Goal: Task Accomplishment & Management: Use online tool/utility

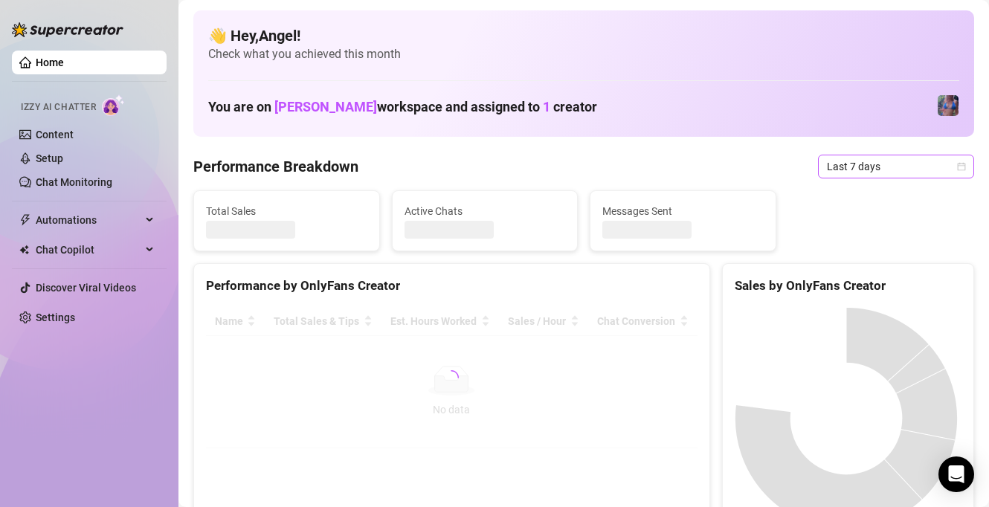
click at [864, 164] on span "Last 7 days" at bounding box center [896, 166] width 138 height 22
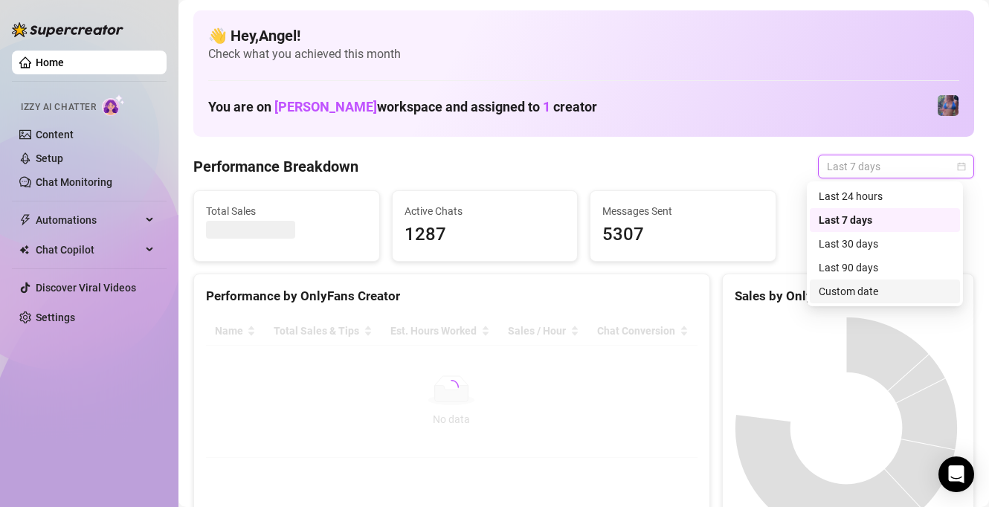
click at [859, 288] on div "Custom date" at bounding box center [885, 291] width 132 height 16
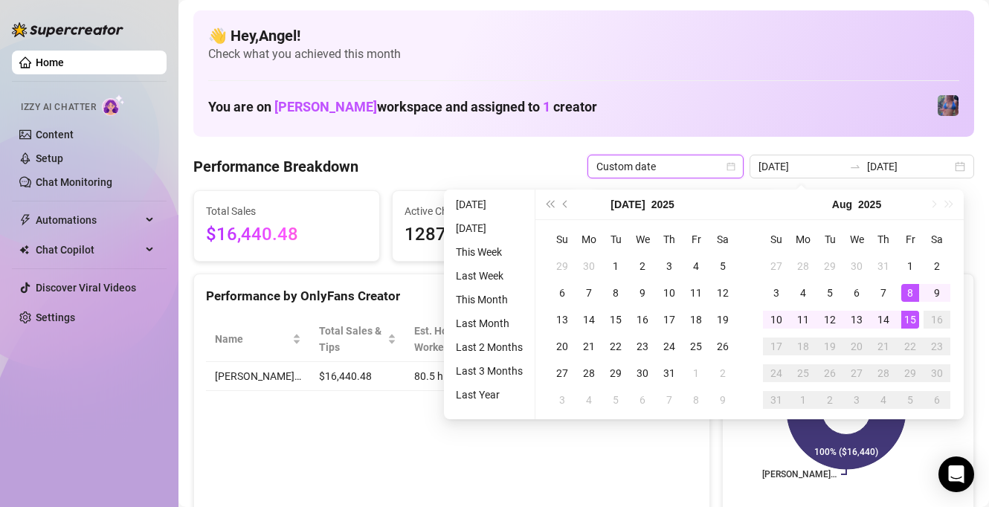
type input "[DATE]"
click at [905, 315] on div "15" at bounding box center [911, 320] width 18 height 18
click at [911, 321] on div "15" at bounding box center [911, 320] width 18 height 18
type input "2025-08-15"
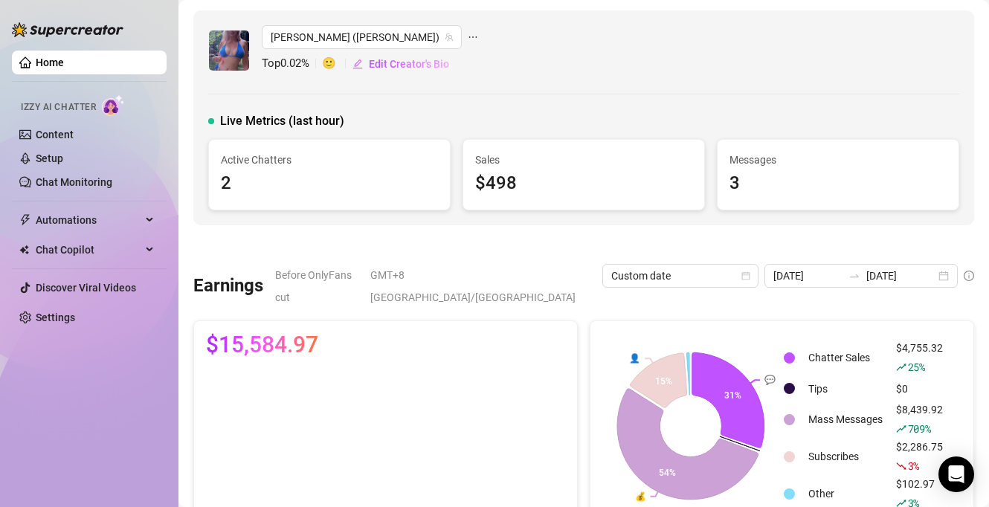
click at [55, 61] on link "Home" at bounding box center [50, 63] width 28 height 12
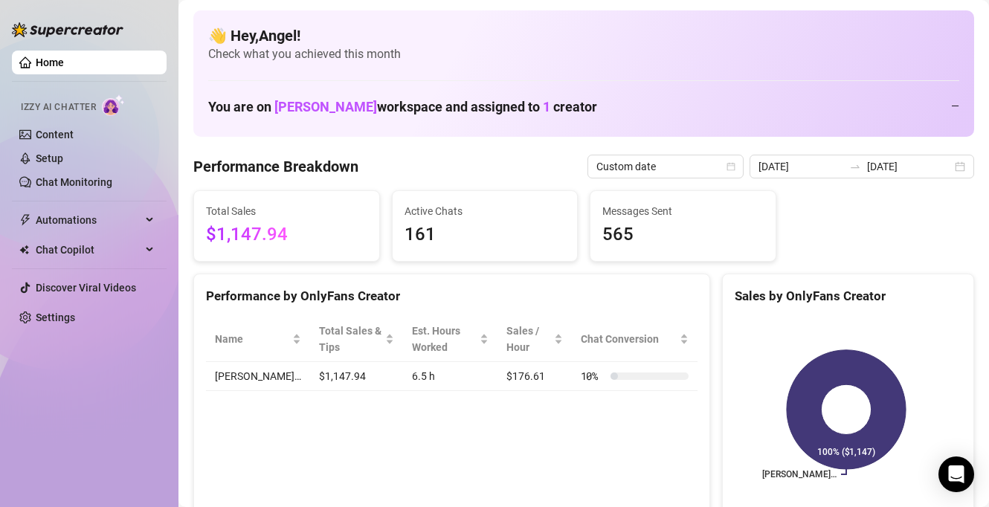
click at [55, 61] on link "Home" at bounding box center [50, 63] width 28 height 12
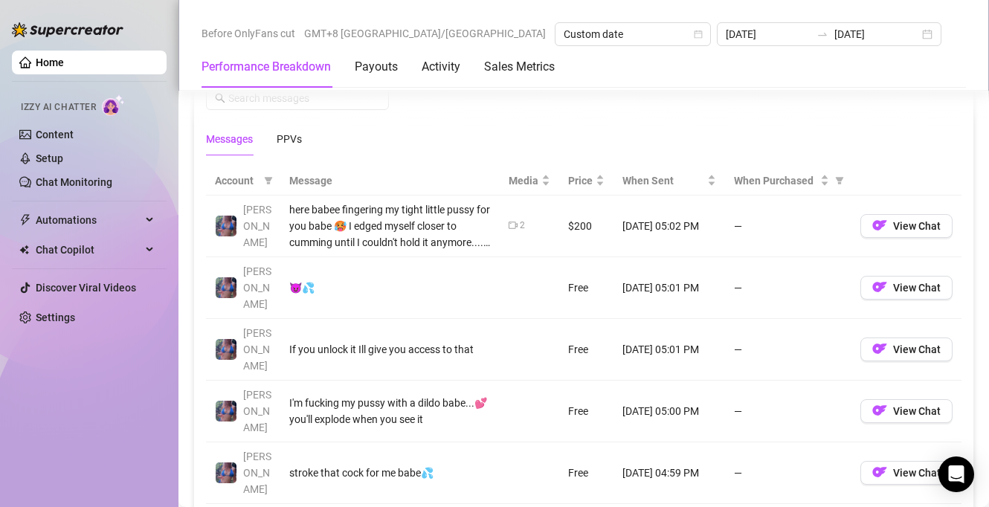
scroll to position [1339, 0]
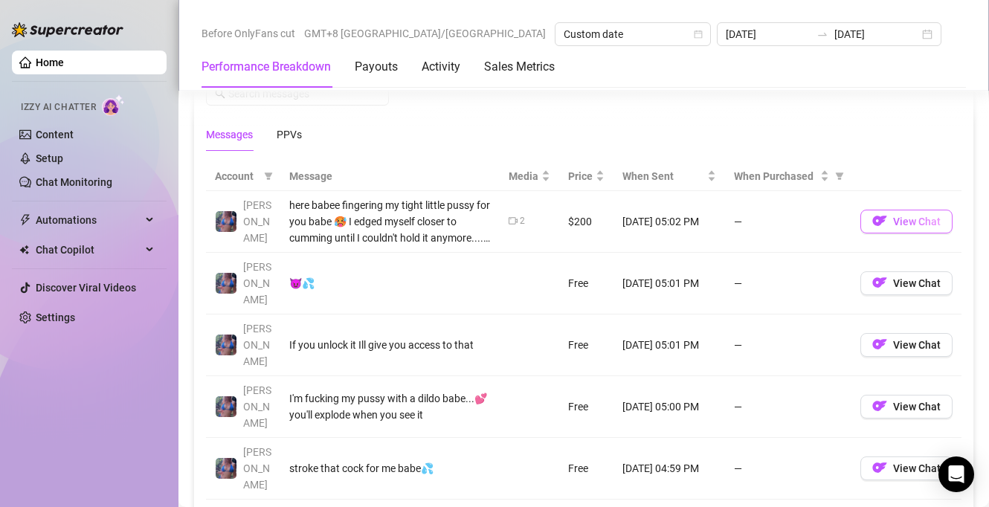
click at [873, 219] on img "button" at bounding box center [880, 221] width 15 height 15
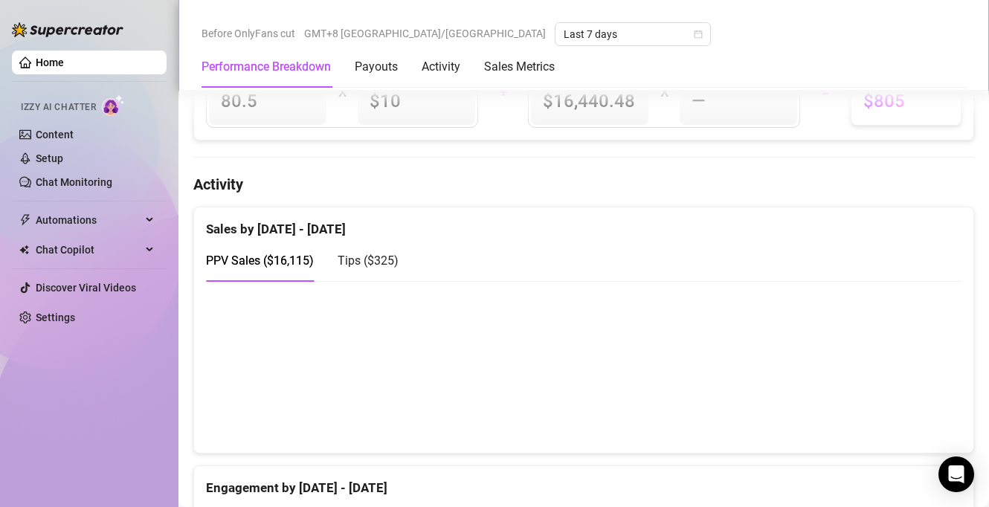
scroll to position [649, 0]
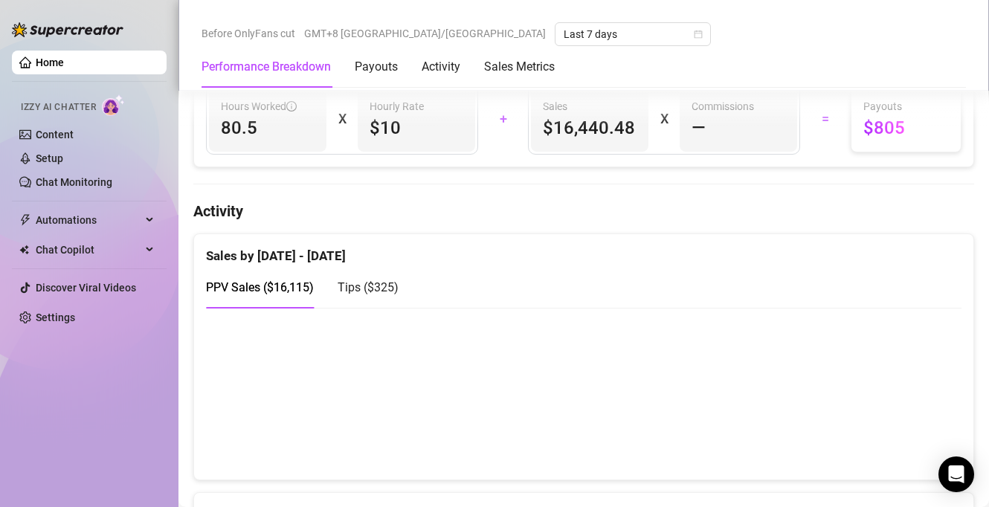
scroll to position [623, 0]
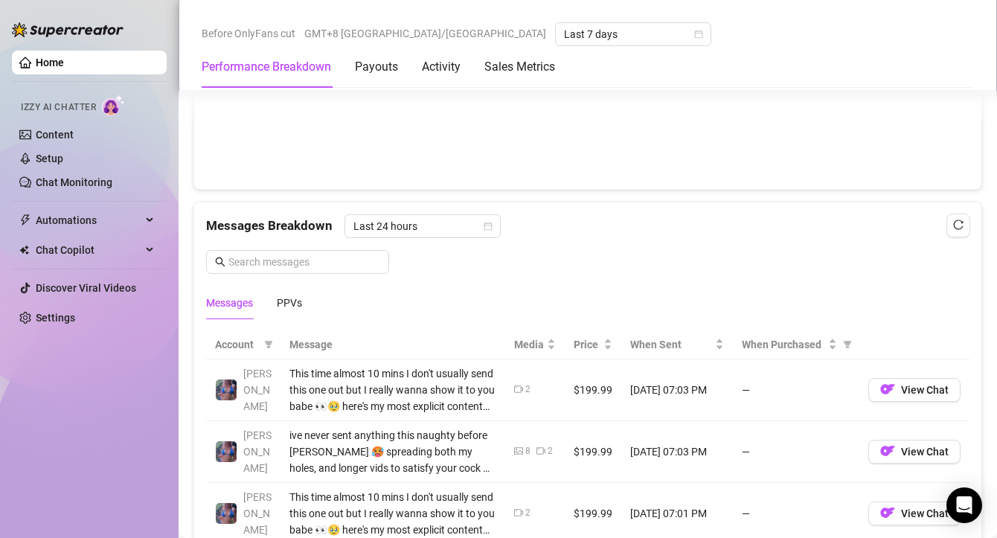
scroll to position [1372, 0]
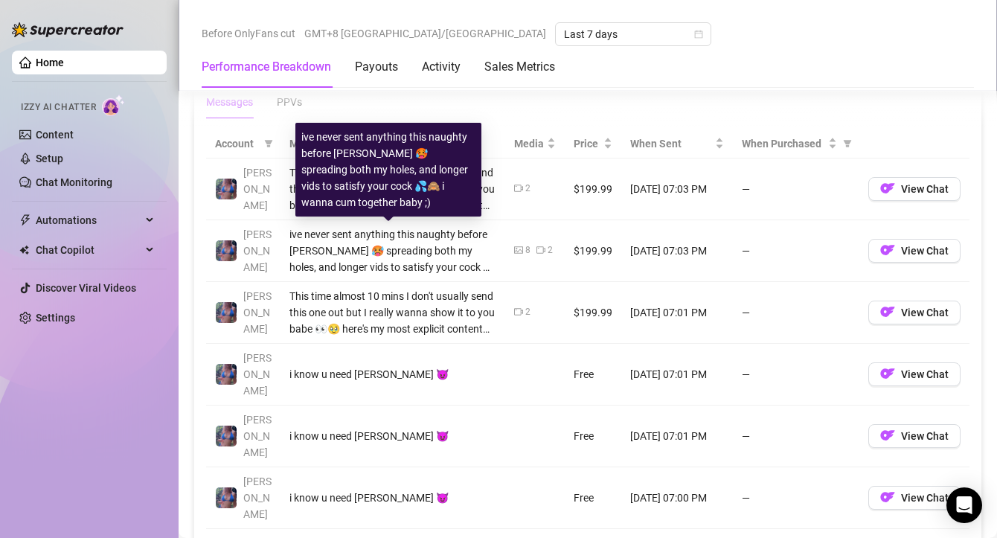
click at [383, 247] on div "ive never sent anything this naughty before [PERSON_NAME] 🥵 spreading both my h…" at bounding box center [392, 250] width 207 height 49
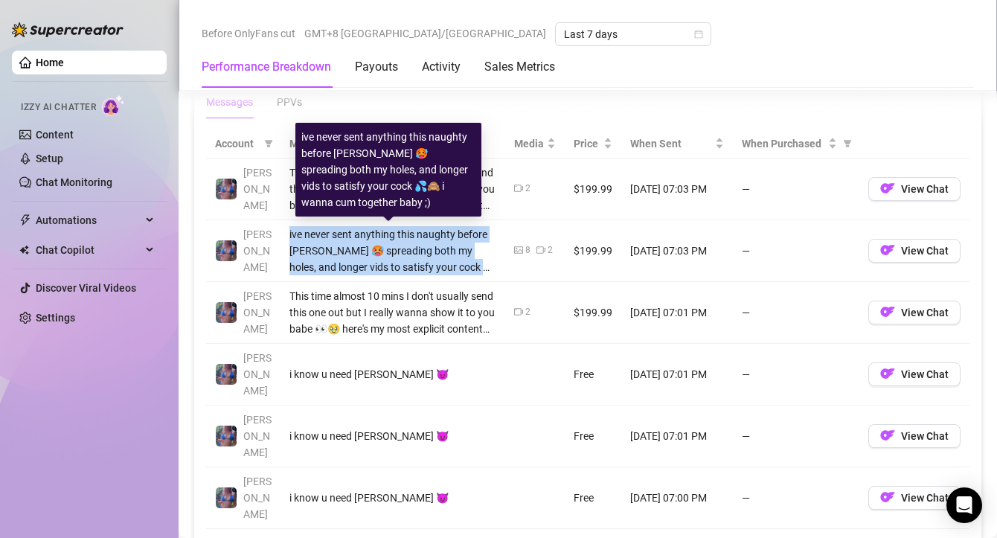
click at [383, 247] on div "ive never sent anything this naughty before [PERSON_NAME] 🥵 spreading both my h…" at bounding box center [392, 250] width 207 height 49
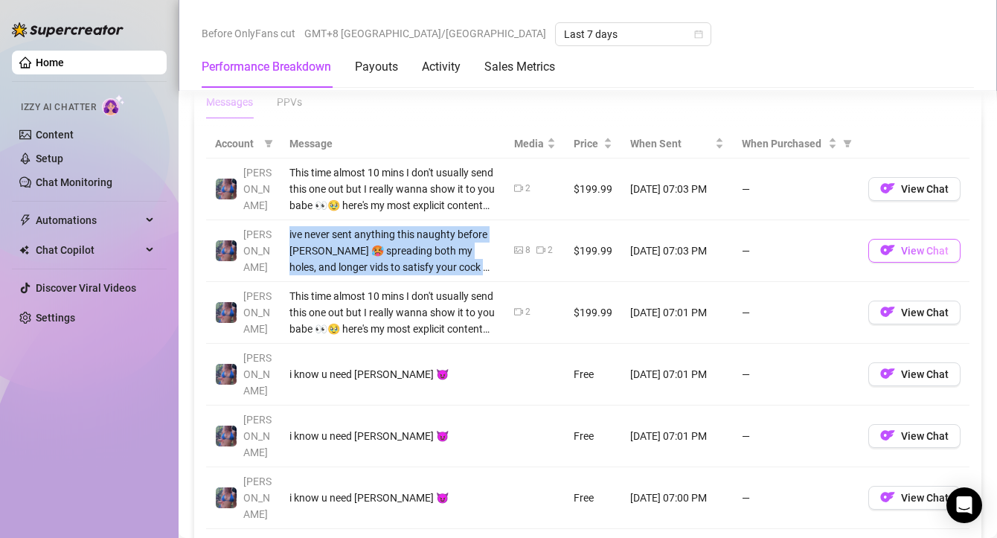
click at [887, 251] on button "View Chat" at bounding box center [914, 251] width 92 height 24
click at [56, 244] on span "Chat Copilot" at bounding box center [89, 250] width 106 height 24
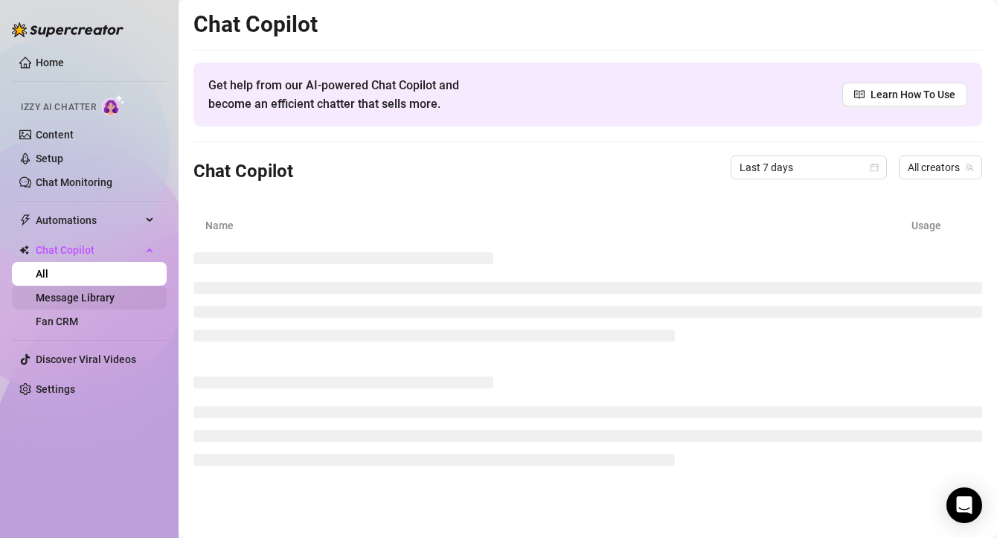
click at [57, 301] on link "Message Library" at bounding box center [75, 298] width 79 height 12
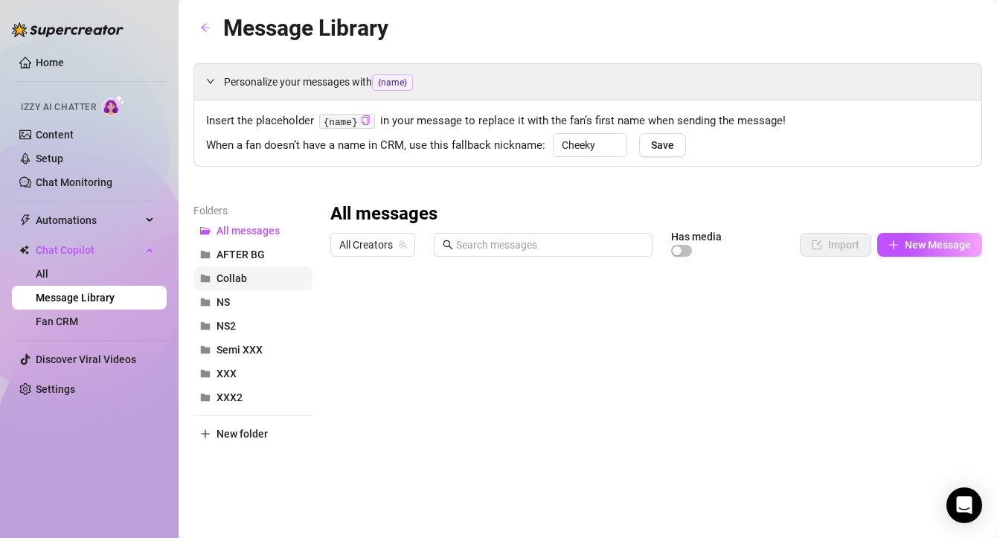
click at [223, 279] on span "Collab" at bounding box center [231, 278] width 31 height 12
click at [620, 359] on div at bounding box center [650, 429] width 641 height 332
click at [916, 367] on div at bounding box center [650, 429] width 641 height 332
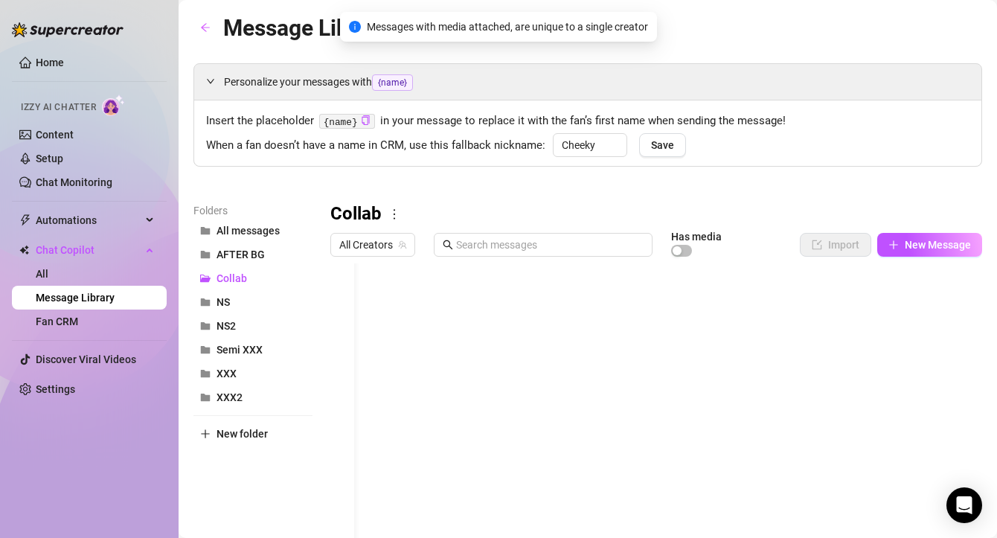
scroll to position [0, 0]
click at [373, 368] on div at bounding box center [650, 429] width 641 height 332
